Goal: Complete application form: Complete application form

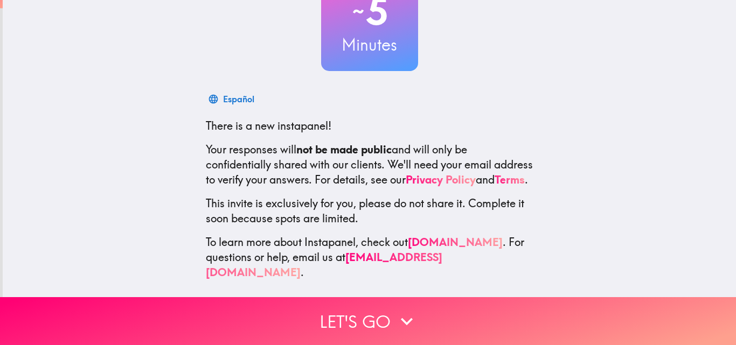
scroll to position [103, 0]
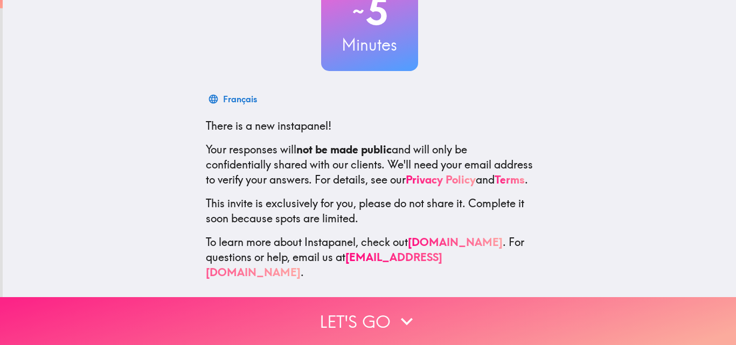
click at [332, 304] on button "Let's go" at bounding box center [368, 321] width 736 height 48
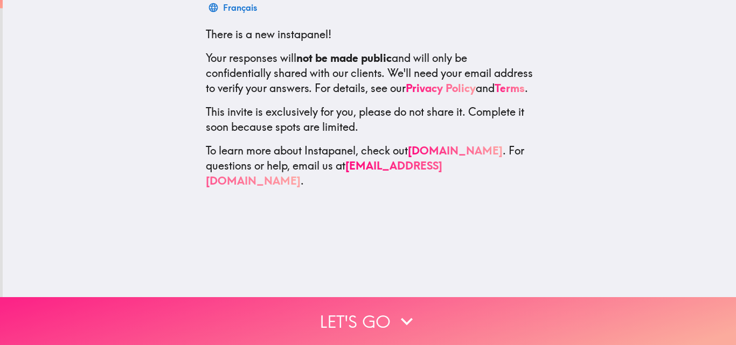
scroll to position [0, 0]
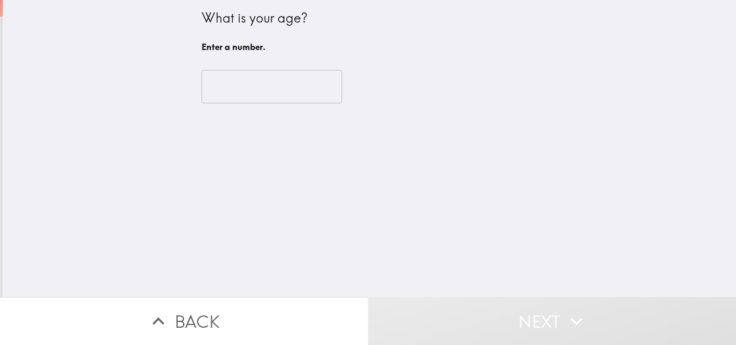
click at [222, 79] on input "number" at bounding box center [271, 86] width 141 height 33
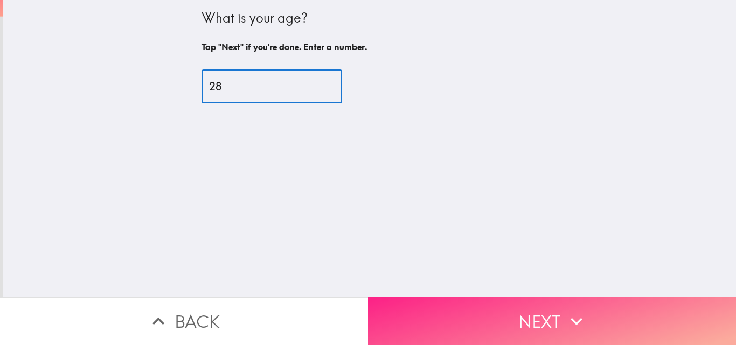
type input "28"
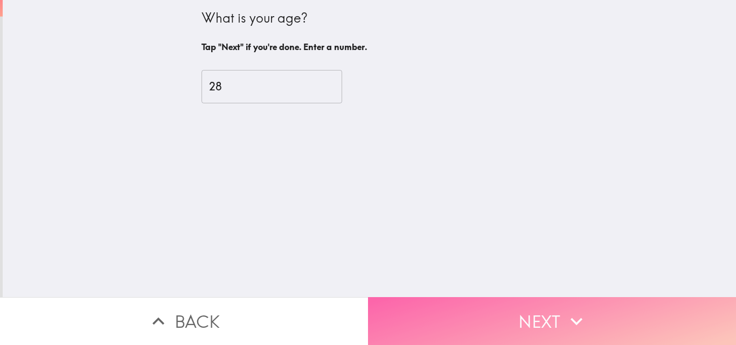
click at [567, 313] on icon "button" at bounding box center [576, 322] width 24 height 24
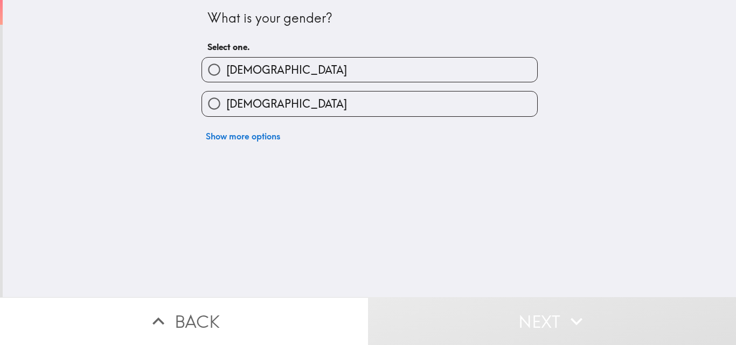
click at [343, 115] on label "[DEMOGRAPHIC_DATA]" at bounding box center [369, 104] width 335 height 24
click at [226, 115] on input "[DEMOGRAPHIC_DATA]" at bounding box center [214, 104] width 24 height 24
radio input "true"
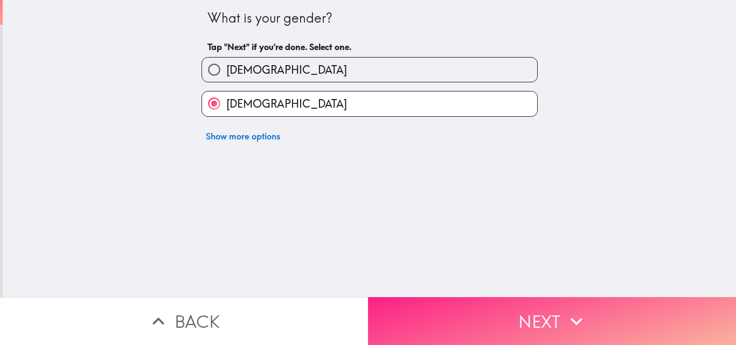
click at [459, 306] on button "Next" at bounding box center [552, 321] width 368 height 48
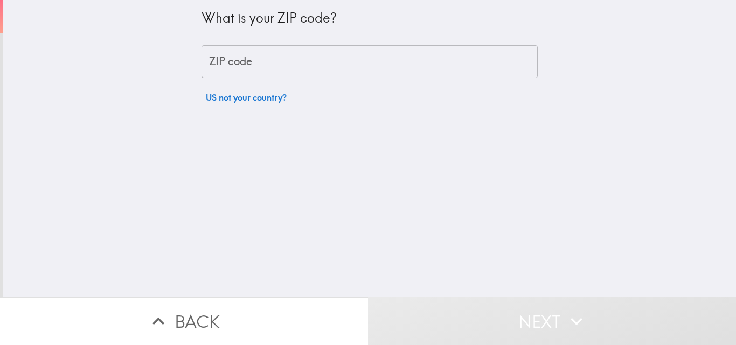
click at [282, 71] on input "ZIP code" at bounding box center [369, 61] width 336 height 33
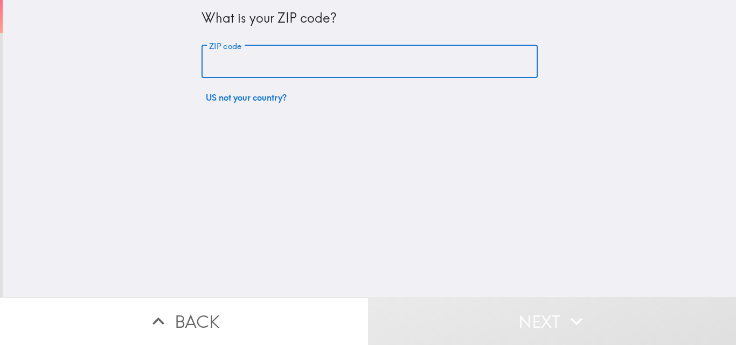
type input "19335"
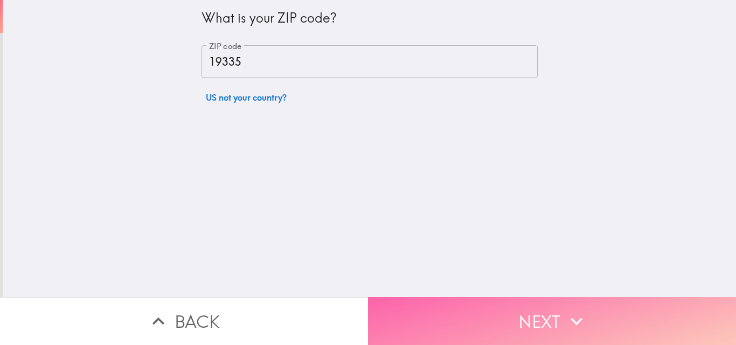
click at [456, 308] on button "Next" at bounding box center [552, 321] width 368 height 48
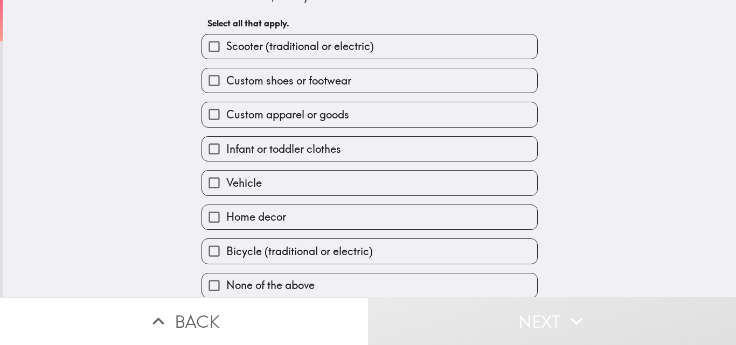
scroll to position [51, 0]
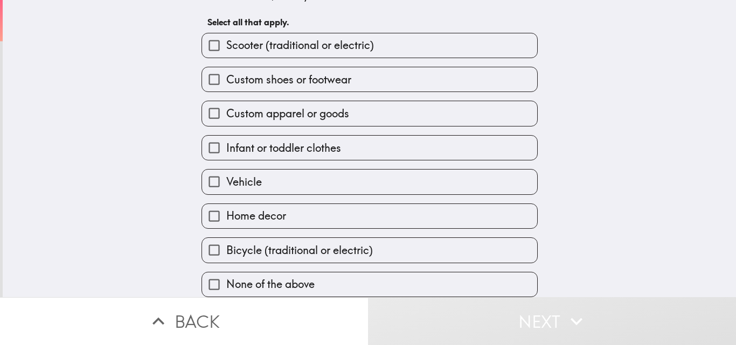
click at [285, 212] on label "Home decor" at bounding box center [369, 216] width 335 height 24
click at [226, 212] on input "Home decor" at bounding box center [214, 216] width 24 height 24
checkbox input "true"
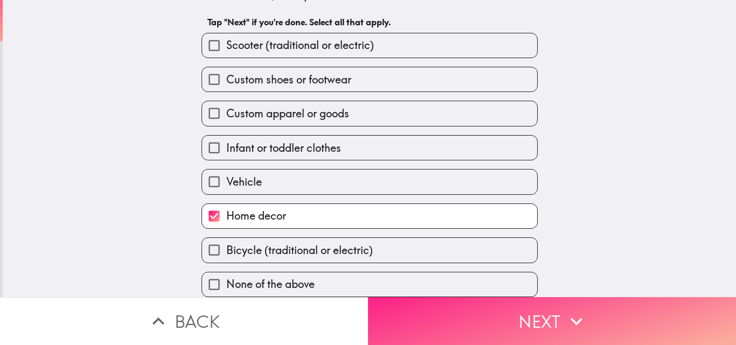
click at [454, 317] on button "Next" at bounding box center [552, 321] width 368 height 48
